Goal: Information Seeking & Learning: Learn about a topic

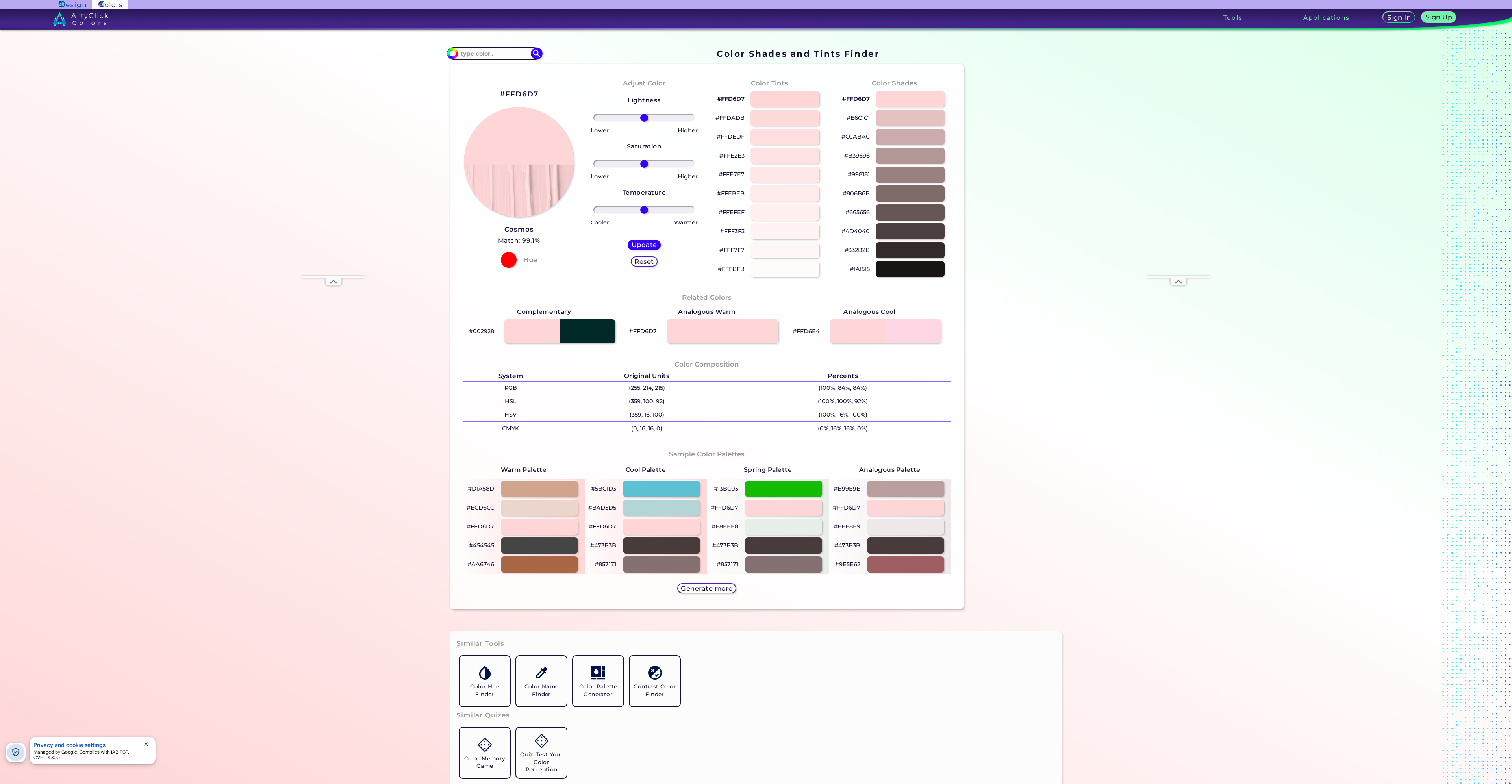
click at [526, 92] on h2 "#FFD6D7" at bounding box center [519, 94] width 39 height 10
click at [493, 58] on input at bounding box center [494, 53] width 73 height 11
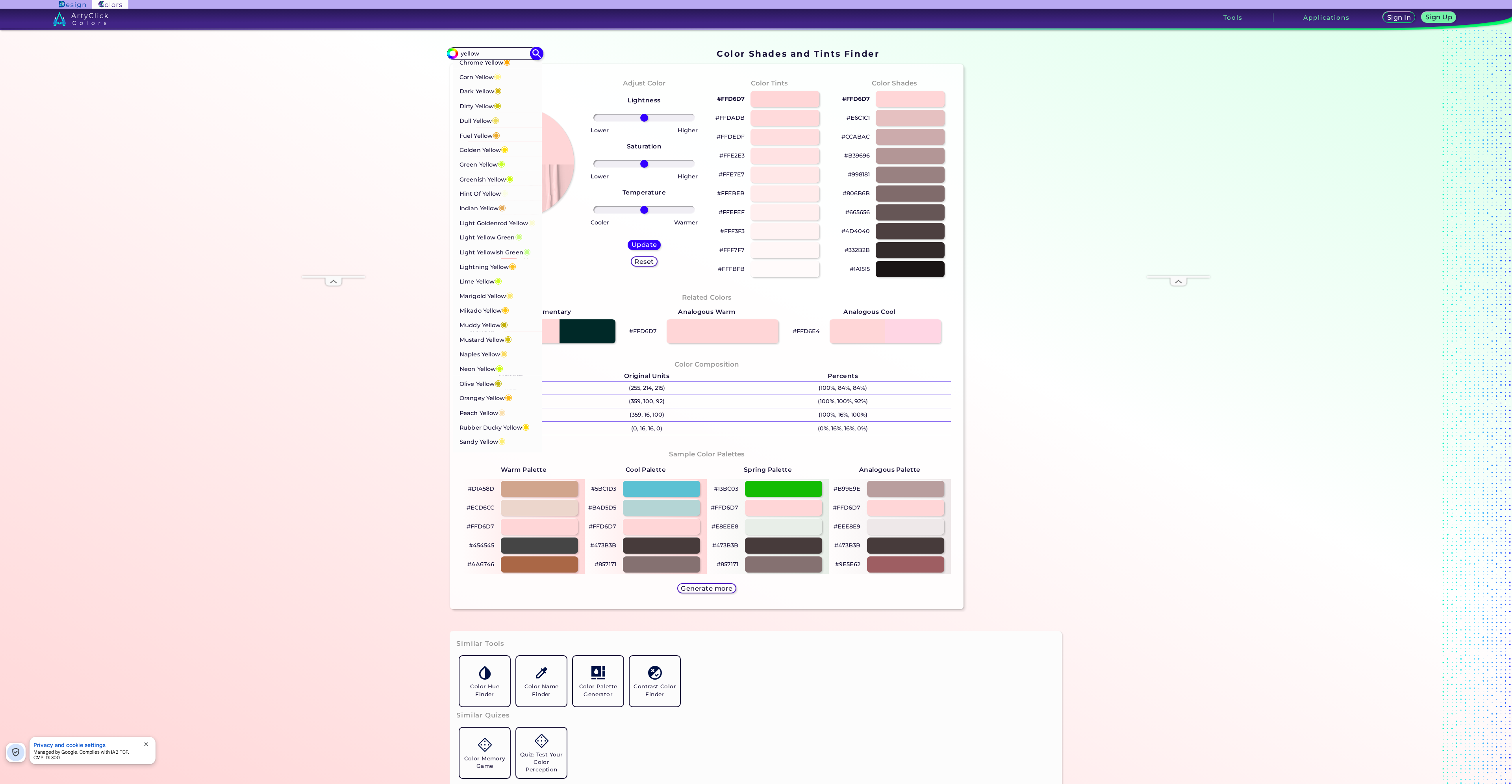
scroll to position [79, 0]
type input "yellow"
click at [478, 148] on p "Corn Yellow ◉" at bounding box center [480, 146] width 42 height 15
type input "#fff380"
type input "#FFF380"
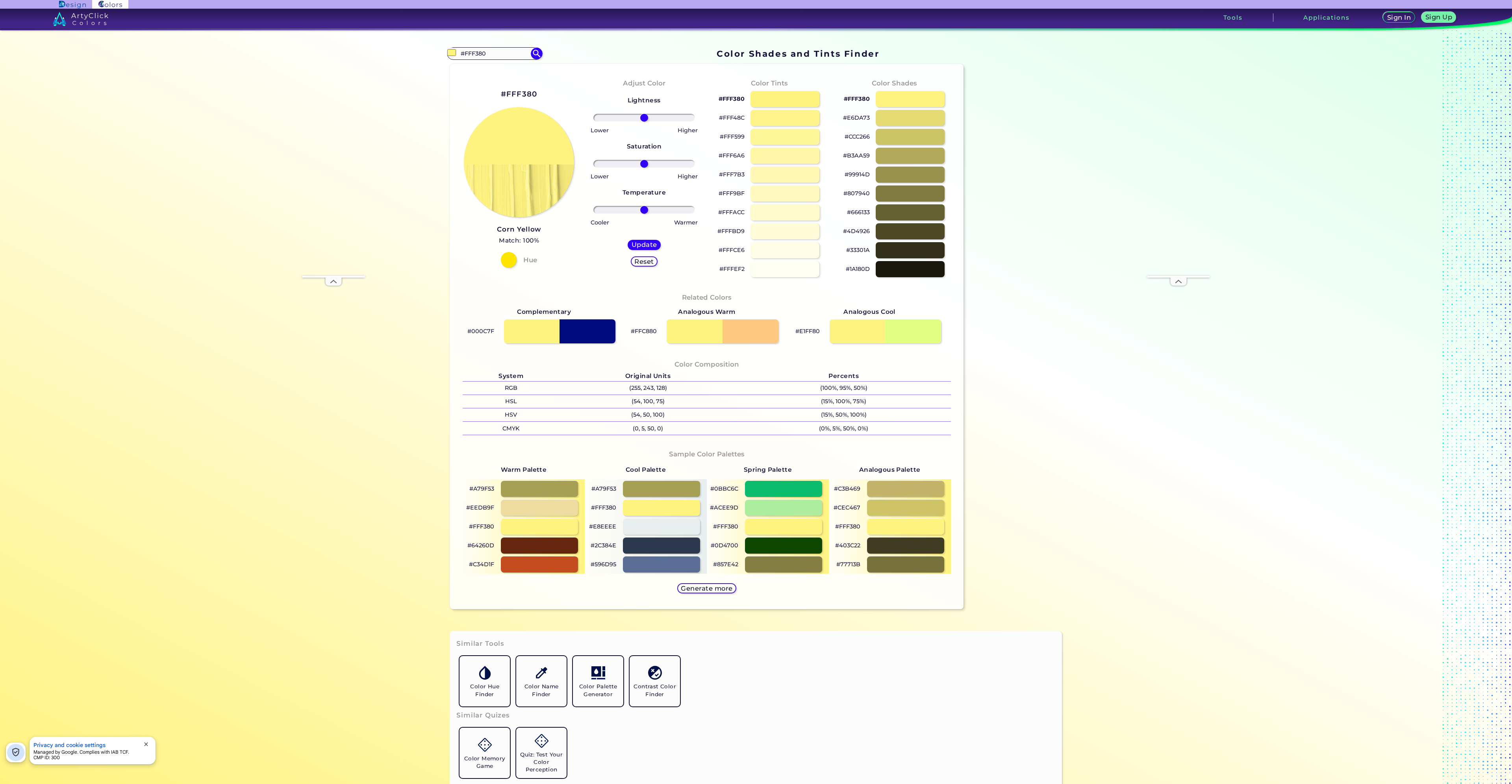
click at [776, 212] on div at bounding box center [785, 212] width 70 height 16
type input "#fffacc"
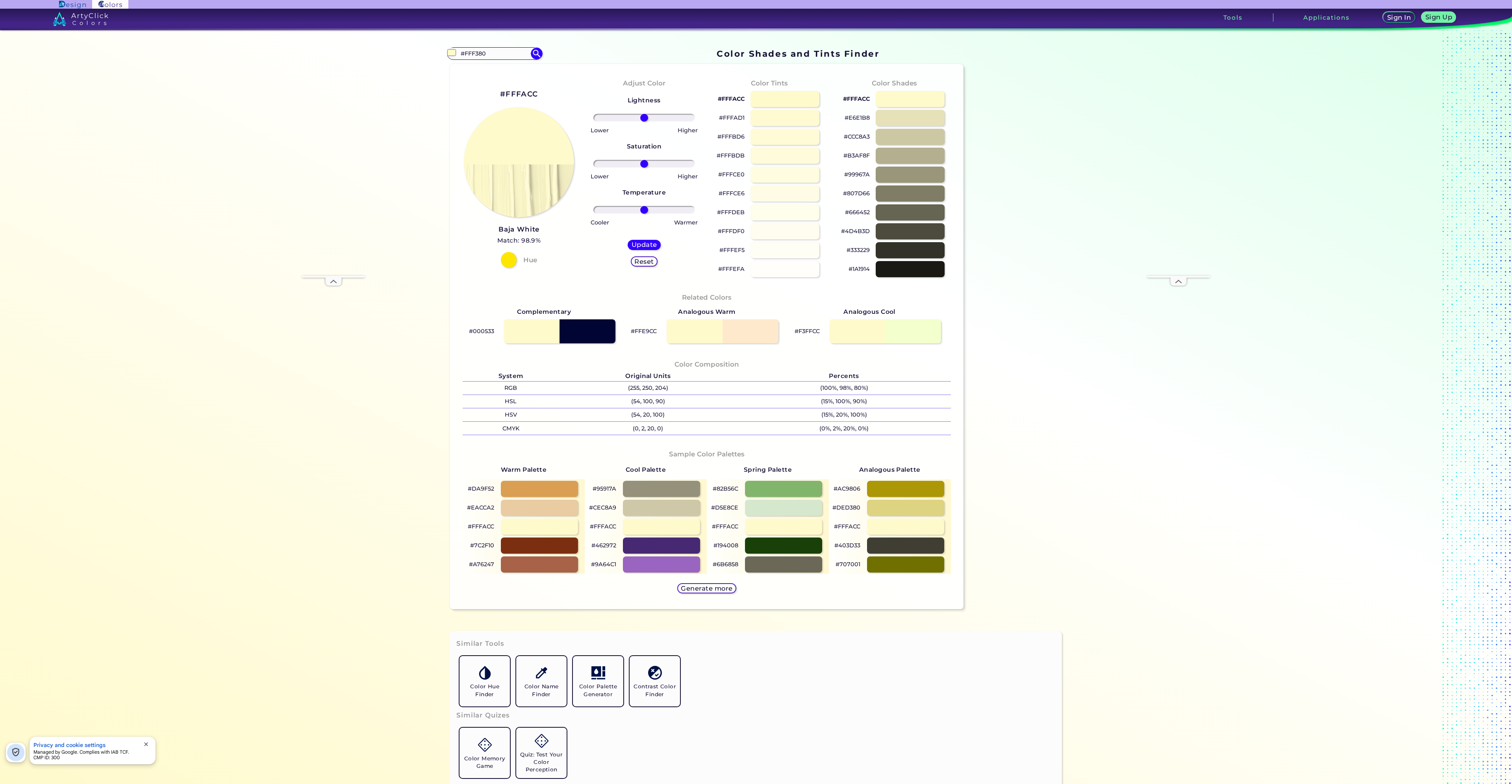
click at [521, 92] on h2 "#FFFACC" at bounding box center [519, 94] width 38 height 10
click at [481, 53] on input "#FFF380" at bounding box center [494, 53] width 73 height 11
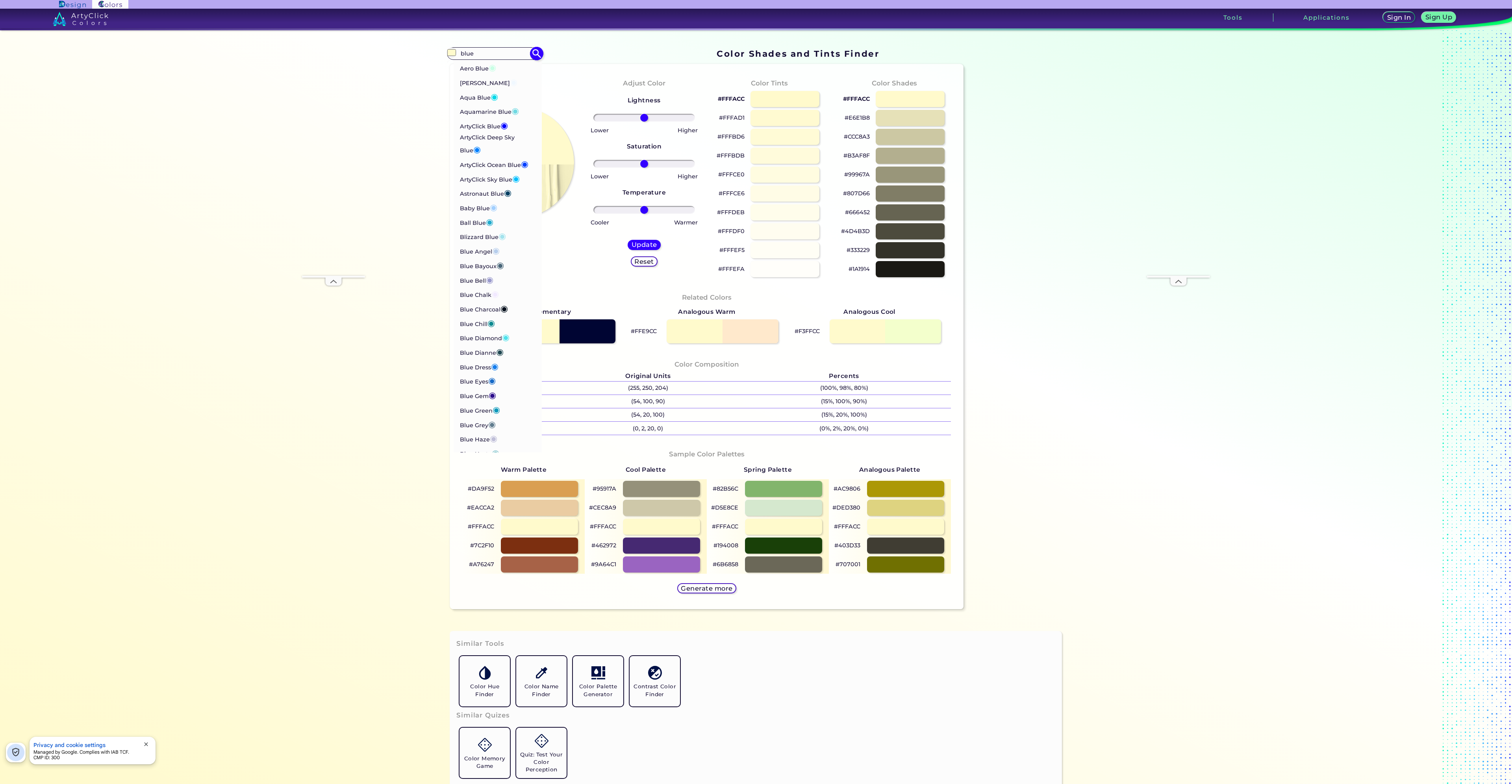
type input "blue"
click at [481, 205] on p "Baby Blue ◉" at bounding box center [478, 205] width 38 height 15
type input "#a2cffe"
type input "#A2CFFE"
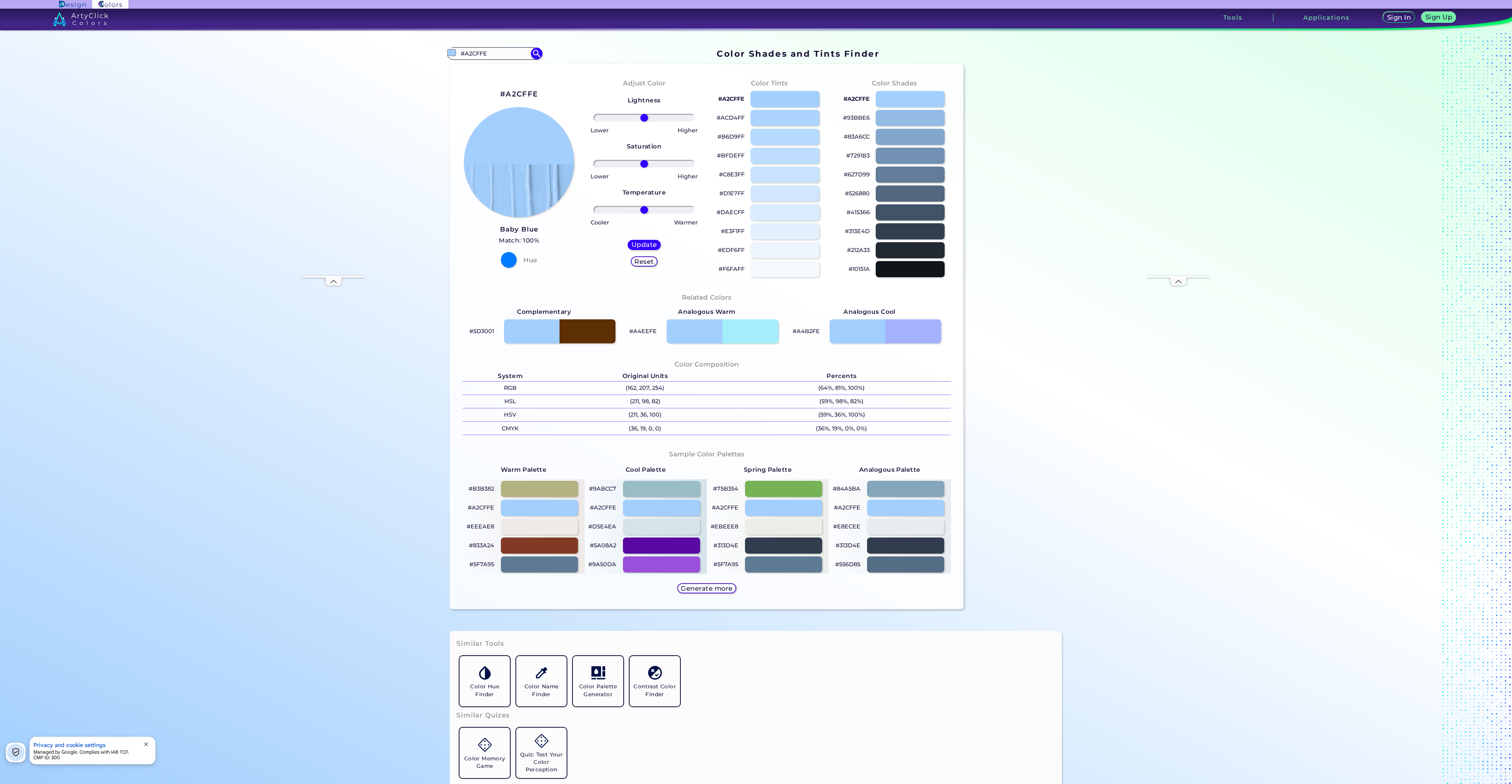
click at [774, 214] on div at bounding box center [785, 212] width 70 height 16
type input "#daecff"
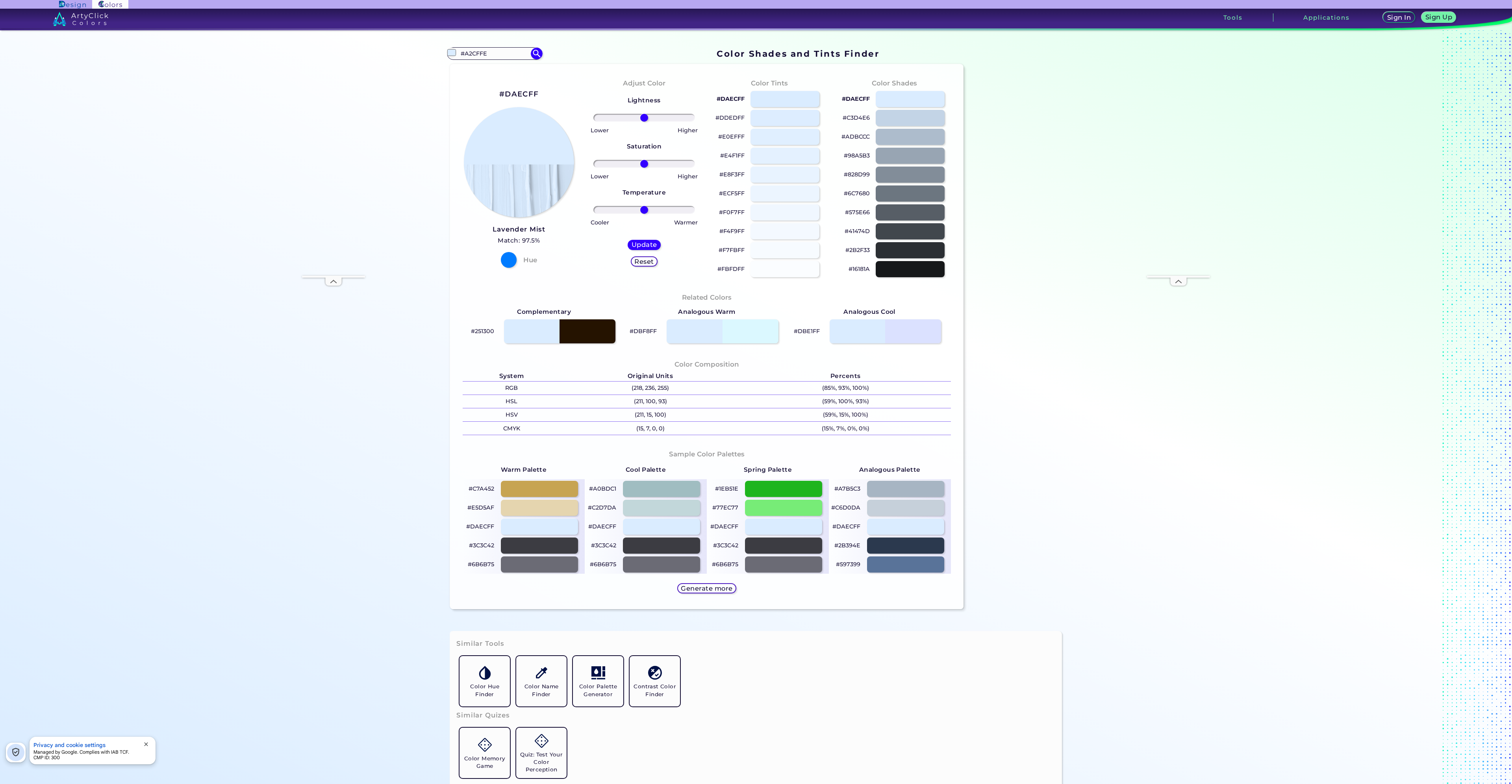
click at [521, 96] on h2 "#DAECFF" at bounding box center [519, 94] width 39 height 10
